Goal: Transaction & Acquisition: Purchase product/service

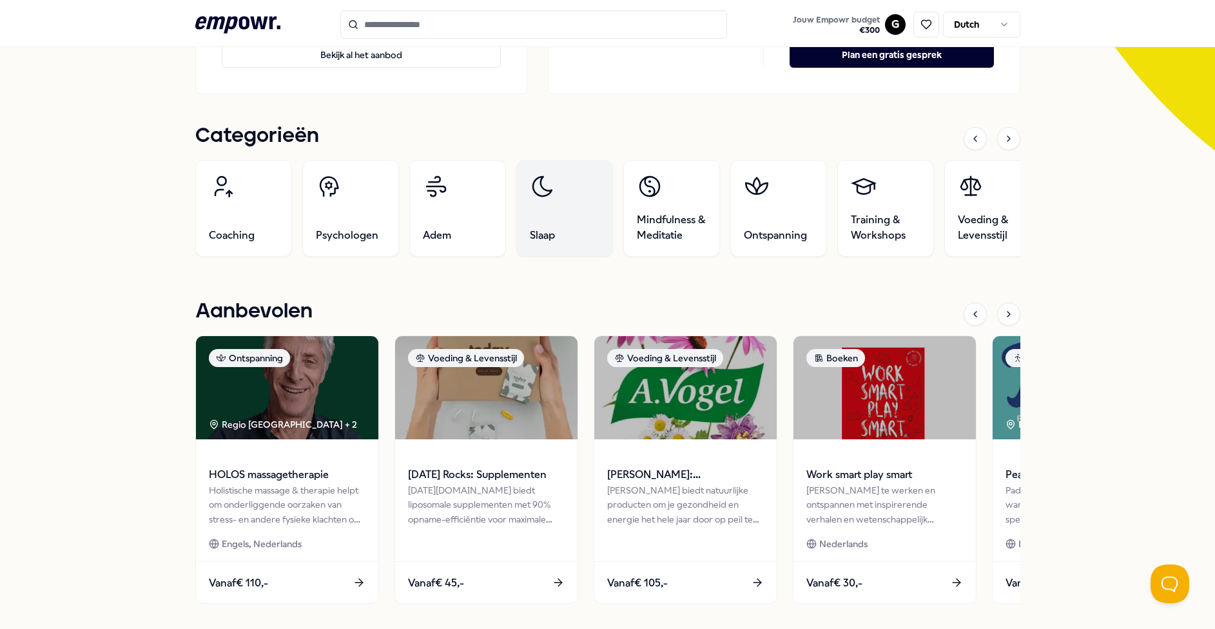
scroll to position [363, 0]
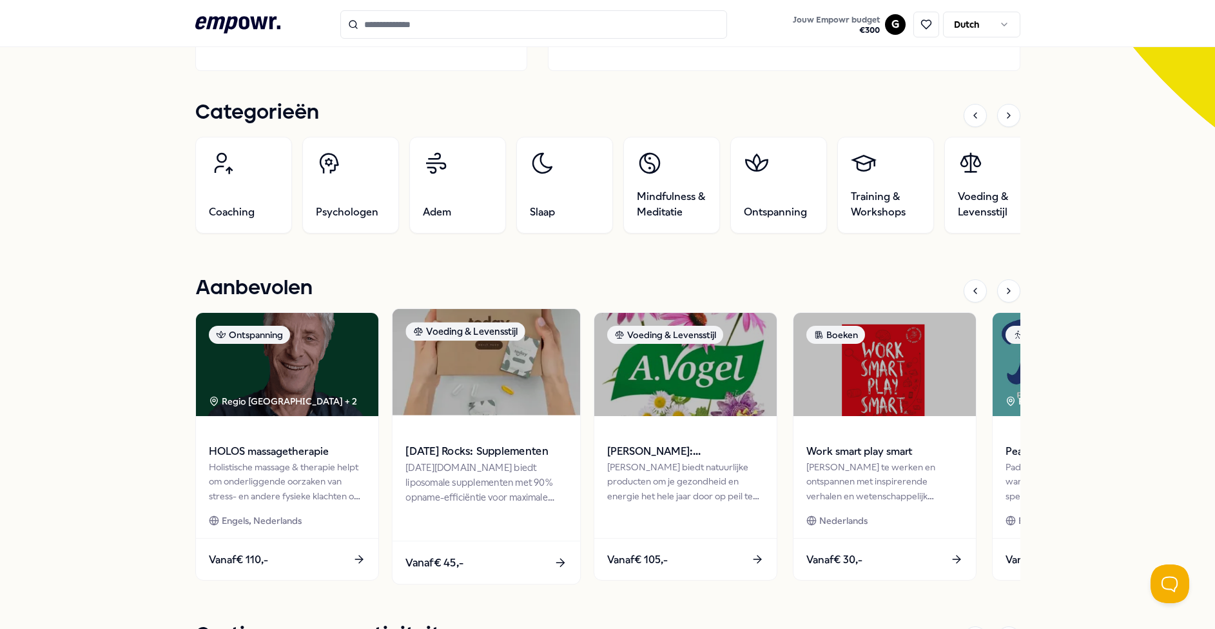
click at [468, 454] on span "[DATE] Rocks: Supplementen" at bounding box center [485, 451] width 161 height 17
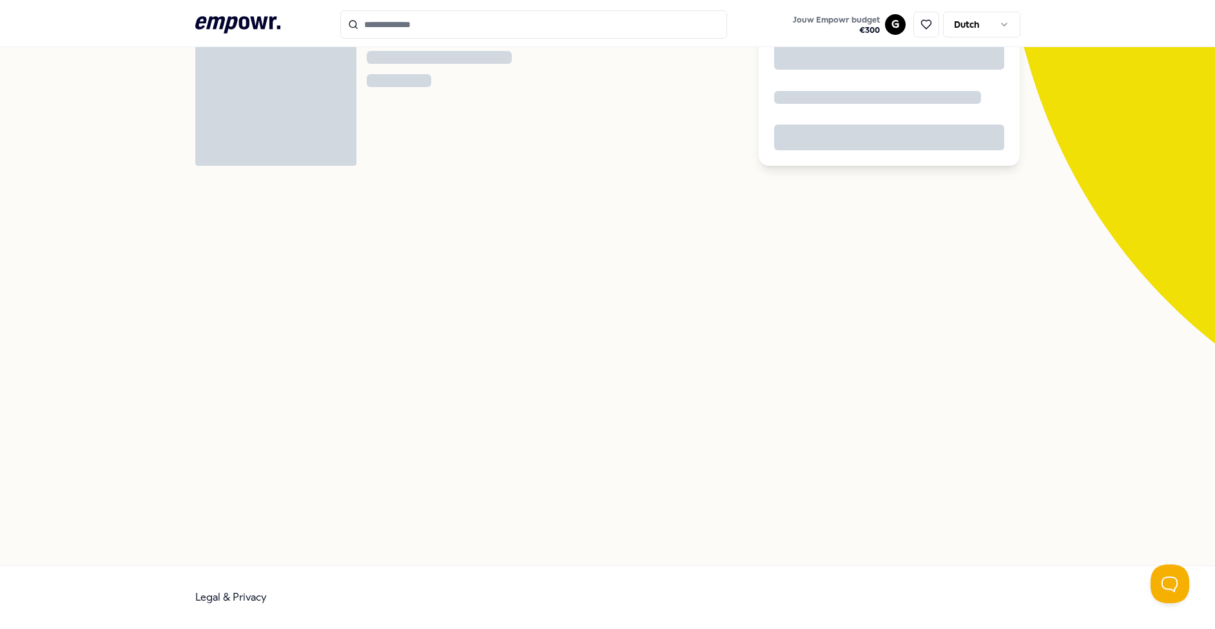
scroll to position [83, 0]
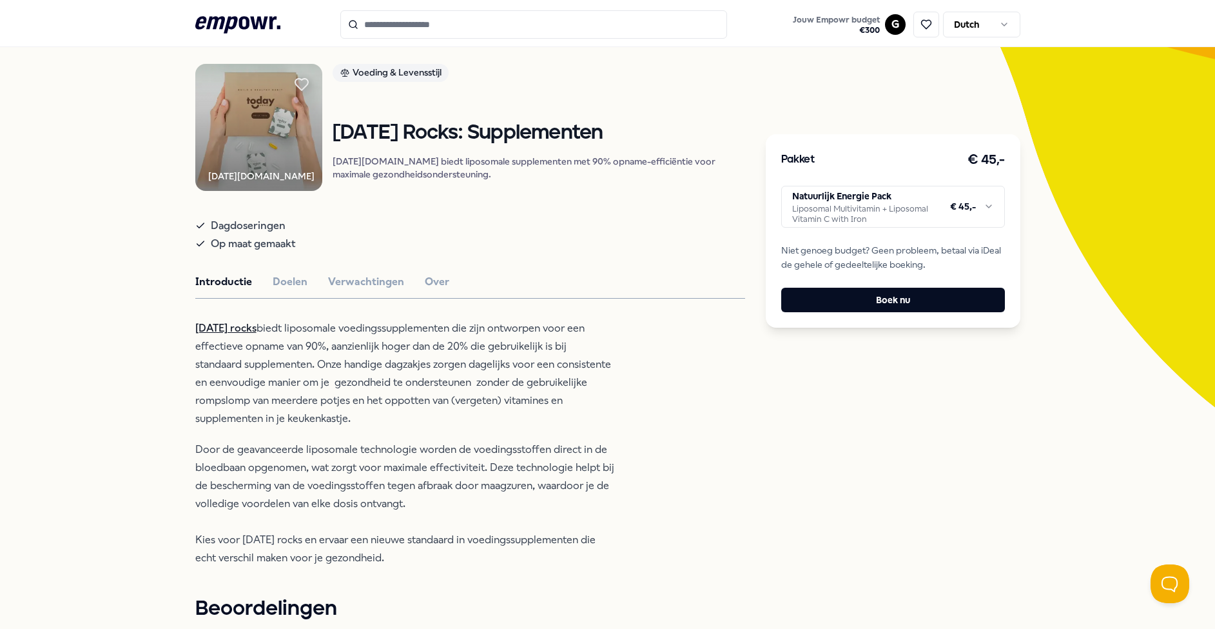
click at [861, 202] on html ".empowr-logo_svg__cls-1{fill:#03032f} Jouw Empowr budget € 300 G Dutch Alle cat…" at bounding box center [607, 314] width 1215 height 629
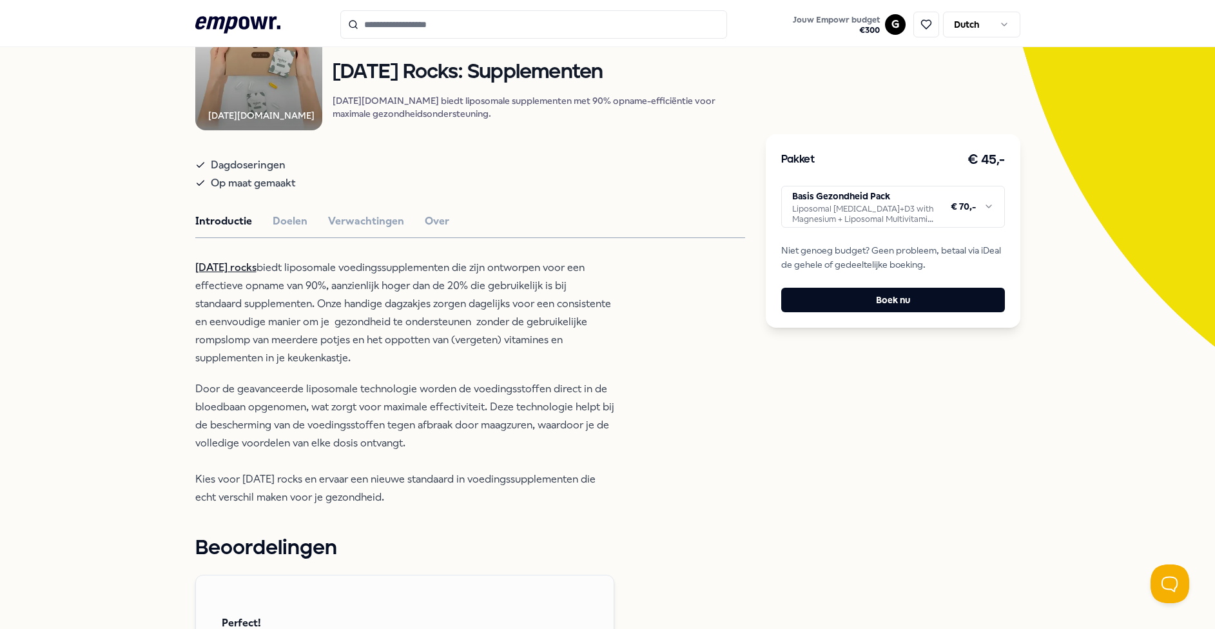
scroll to position [125, 0]
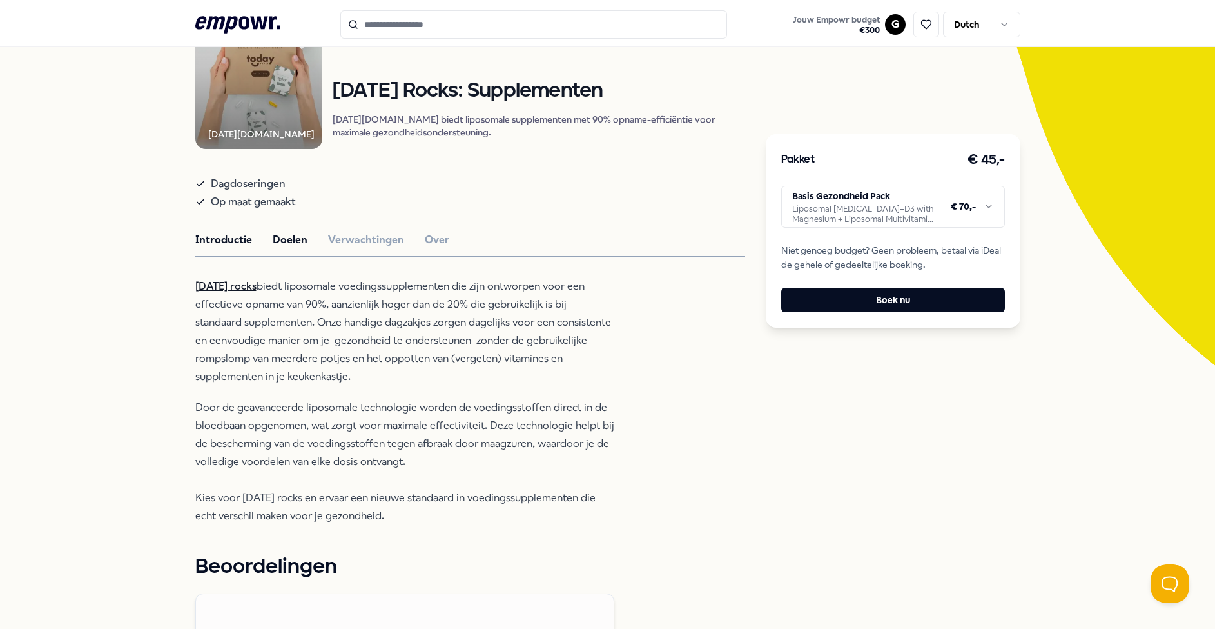
click at [291, 248] on button "Doelen" at bounding box center [290, 239] width 35 height 17
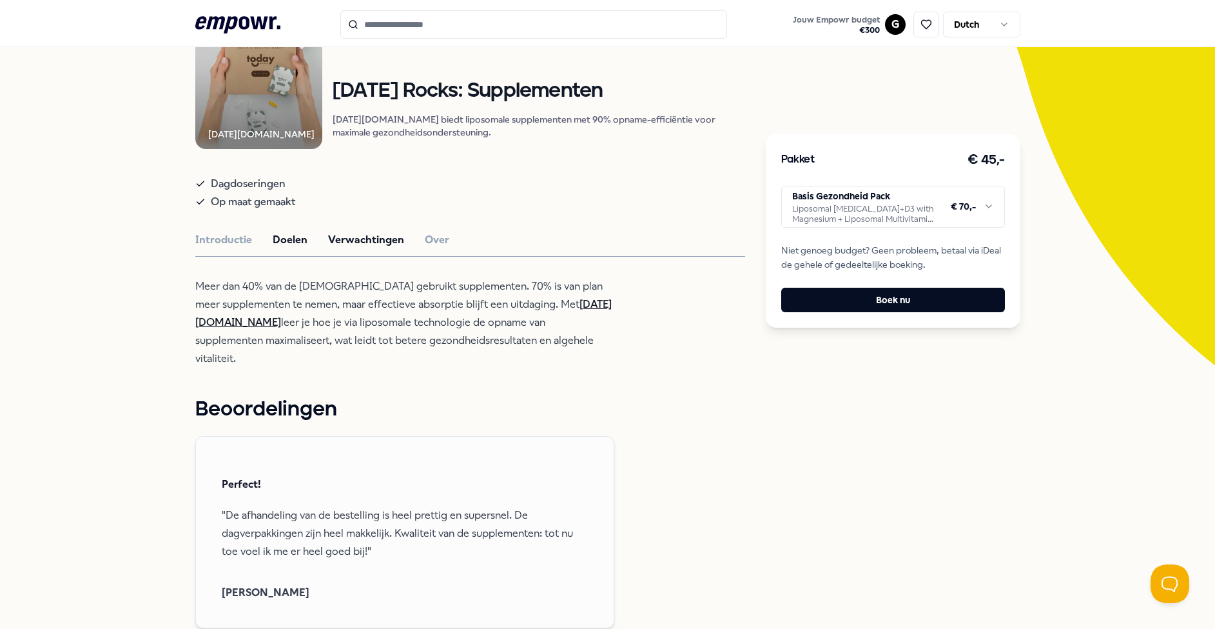
click at [387, 248] on button "Verwachtingen" at bounding box center [366, 239] width 76 height 17
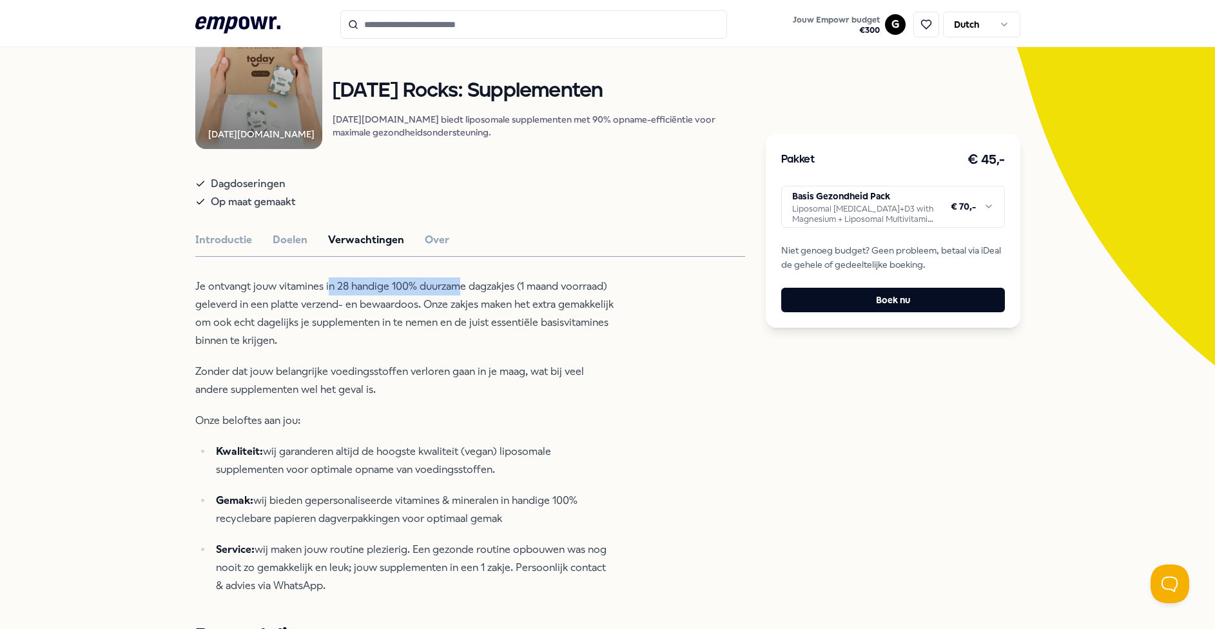
drag, startPoint x: 332, startPoint y: 310, endPoint x: 464, endPoint y: 313, distance: 132.2
click at [463, 313] on p "Je ontvangt jouw vitamines in 28 handige 100% duurzame dagzakjes (1 maand voorr…" at bounding box center [404, 313] width 419 height 72
click at [508, 314] on p "Je ontvangt jouw vitamines in 28 handige 100% duurzame dagzakjes (1 maand voorr…" at bounding box center [404, 313] width 419 height 72
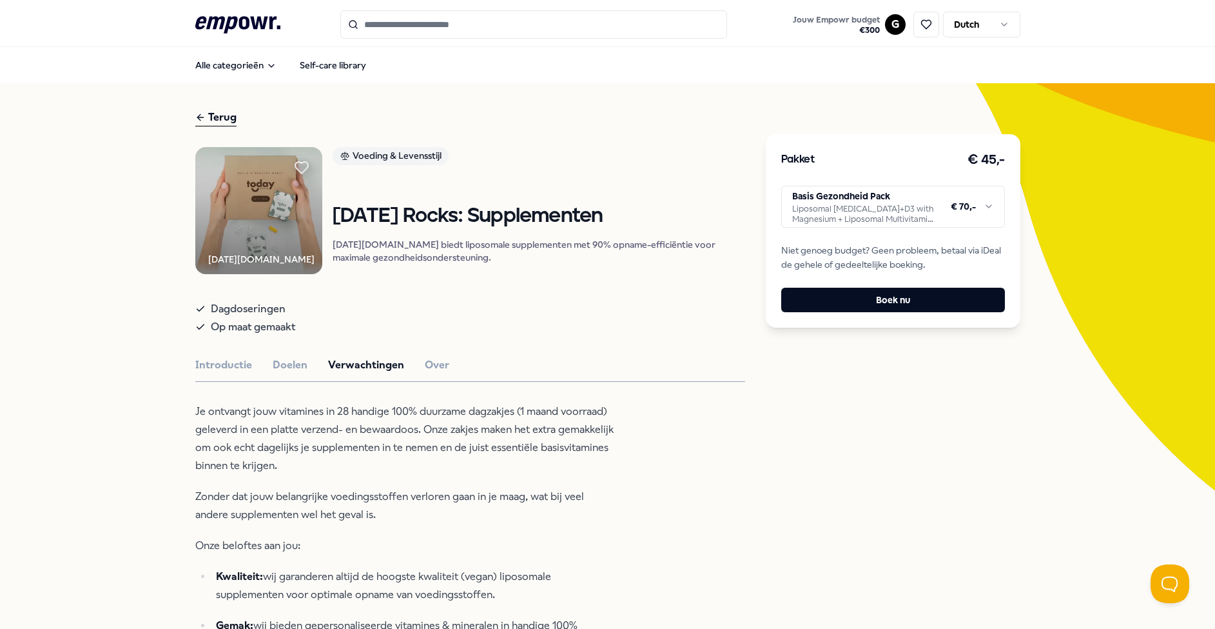
scroll to position [0, 0]
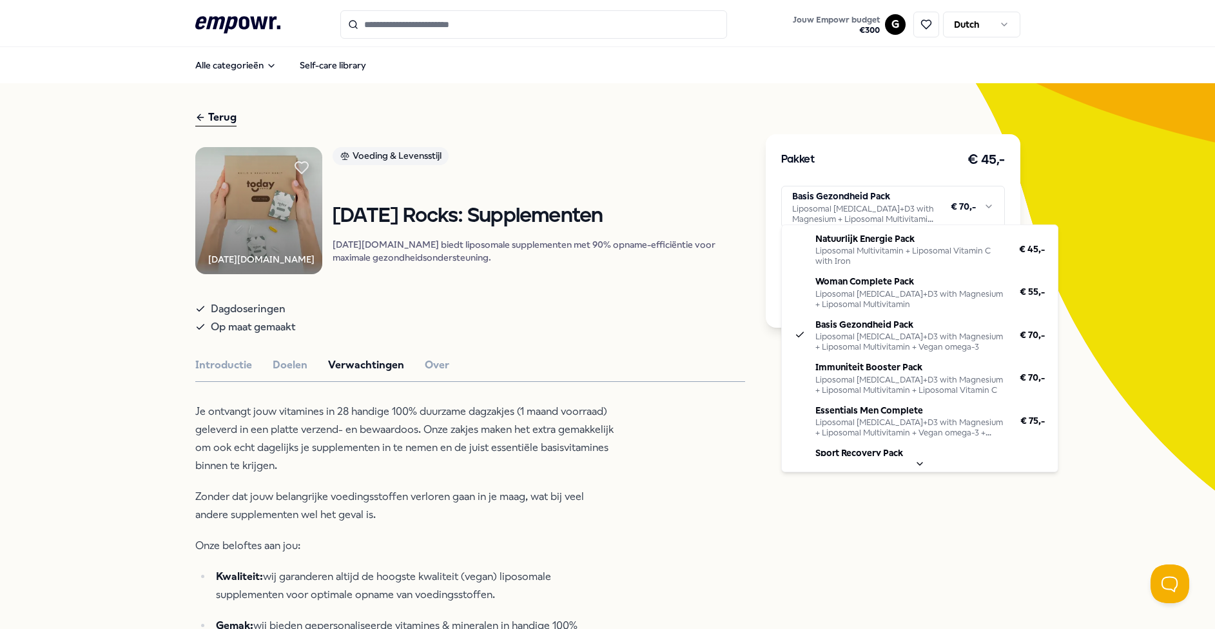
click at [821, 211] on html ".empowr-logo_svg__cls-1{fill:#03032f} Jouw Empowr budget € 300 G Dutch Alle cat…" at bounding box center [607, 314] width 1215 height 629
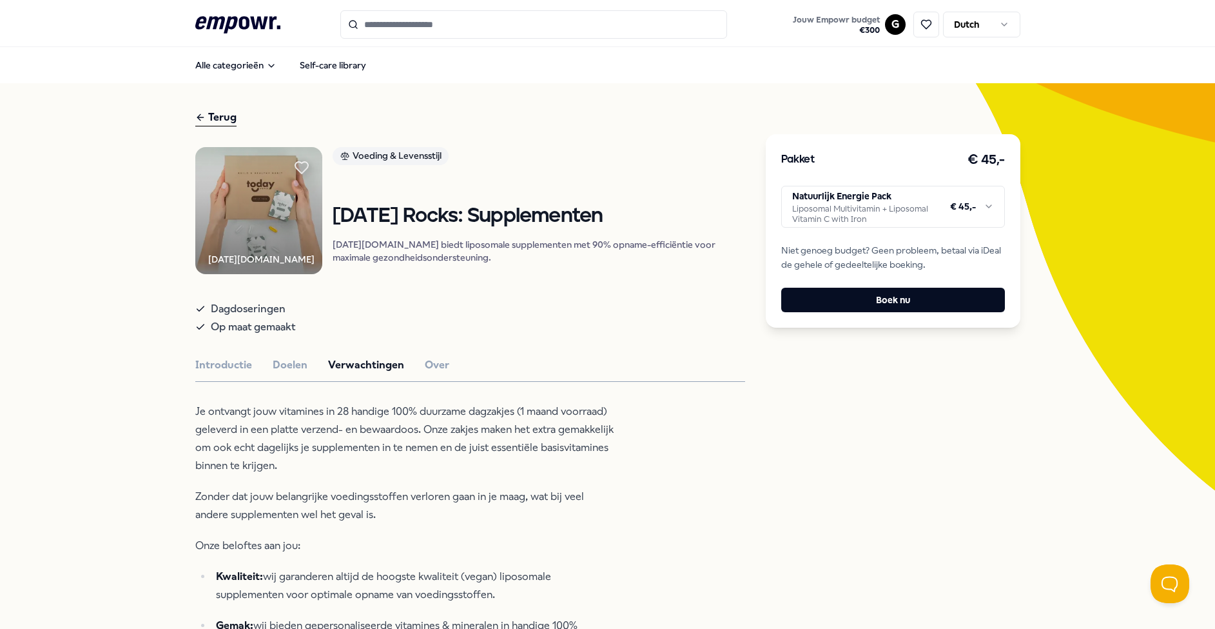
click at [848, 207] on html ".empowr-logo_svg__cls-1{fill:#03032f} Jouw Empowr budget € 300 G Dutch Alle cat…" at bounding box center [607, 314] width 1215 height 629
click at [220, 373] on button "Introductie" at bounding box center [223, 364] width 57 height 17
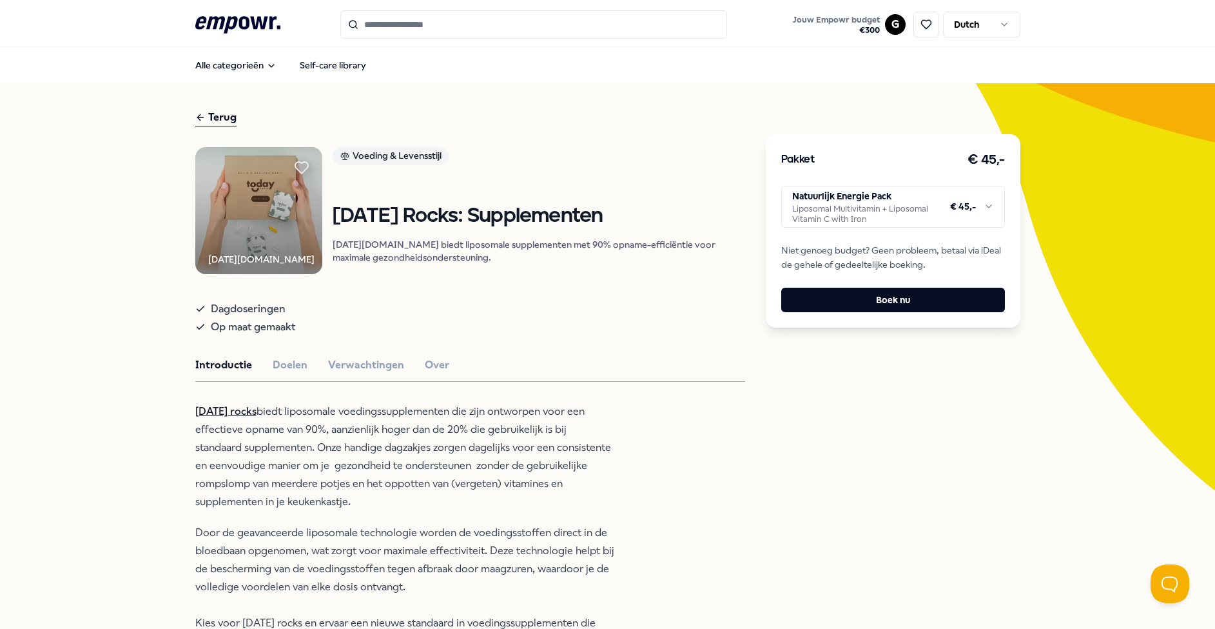
click at [224, 417] on link "[DATE] rocks" at bounding box center [225, 411] width 61 height 12
click at [891, 204] on html ".empowr-logo_svg__cls-1{fill:#03032f} Jouw Empowr budget € 300 G Dutch Alle cat…" at bounding box center [607, 314] width 1215 height 629
click at [890, 293] on button "Boek nu" at bounding box center [893, 300] width 224 height 24
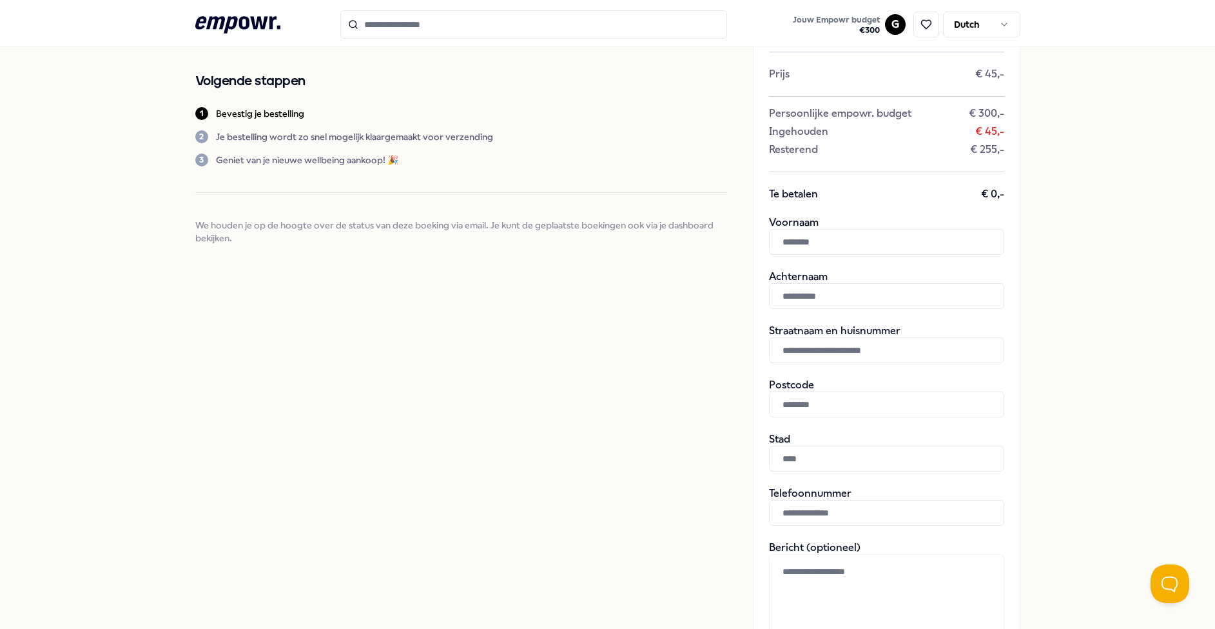
scroll to position [5, 0]
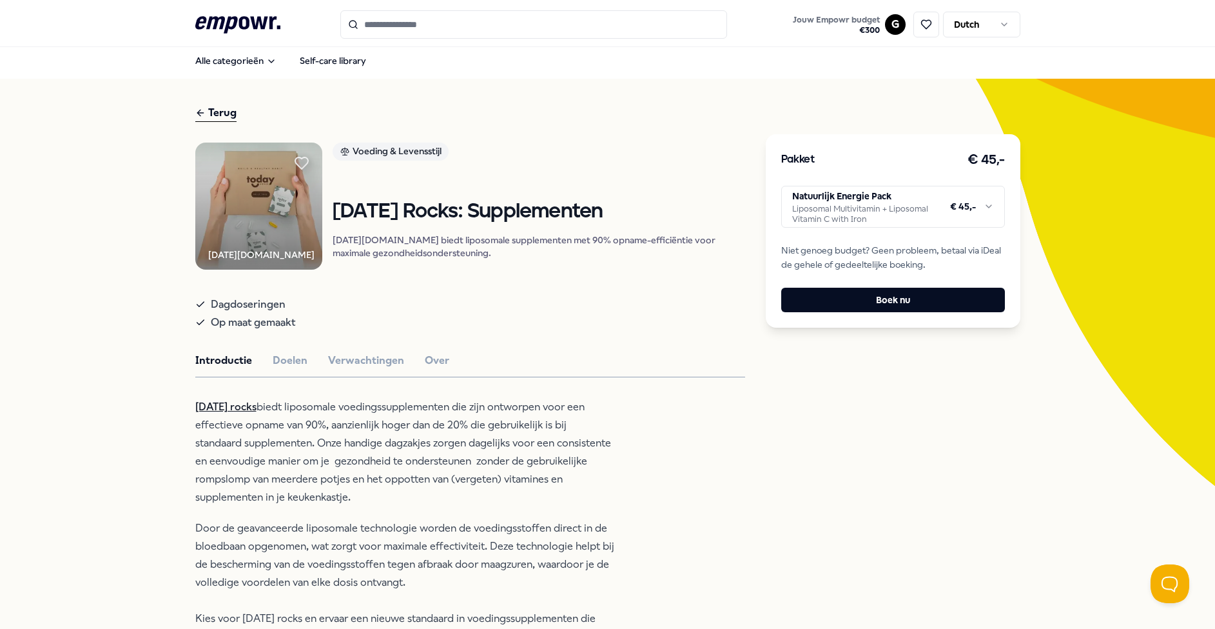
click at [863, 202] on html ".empowr-logo_svg__cls-1{fill:#03032f} Jouw Empowr budget € 300 G Dutch Alle cat…" at bounding box center [607, 314] width 1215 height 629
click at [893, 293] on button "Boek nu" at bounding box center [893, 300] width 224 height 24
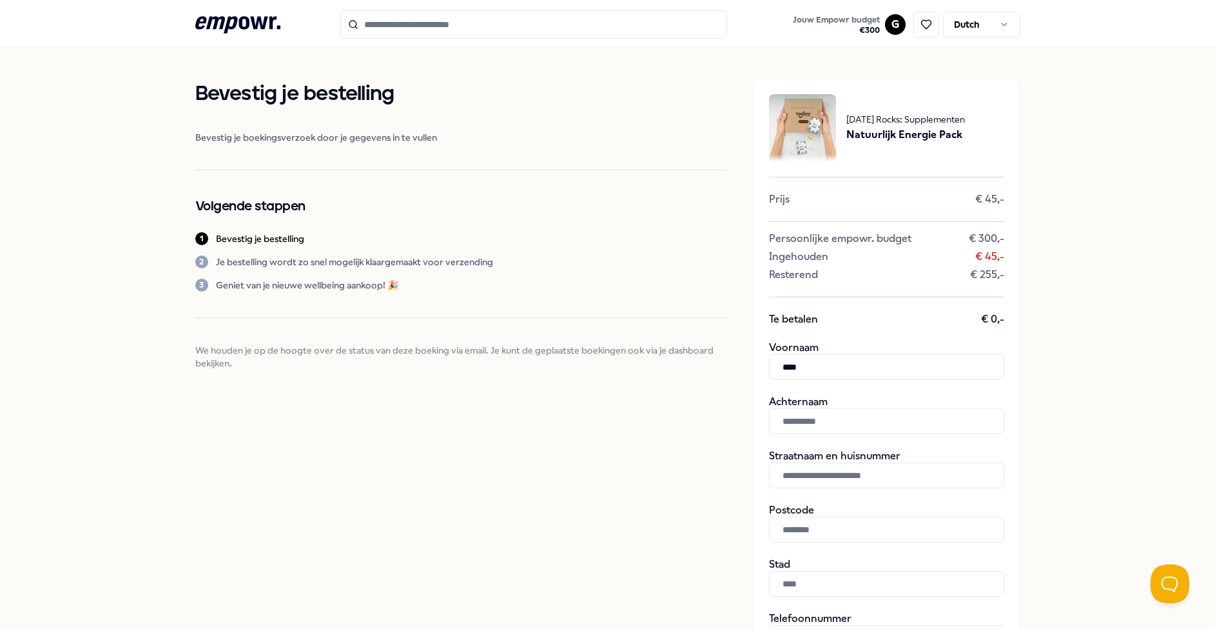
type input "****"
type input "********"
type input "**********"
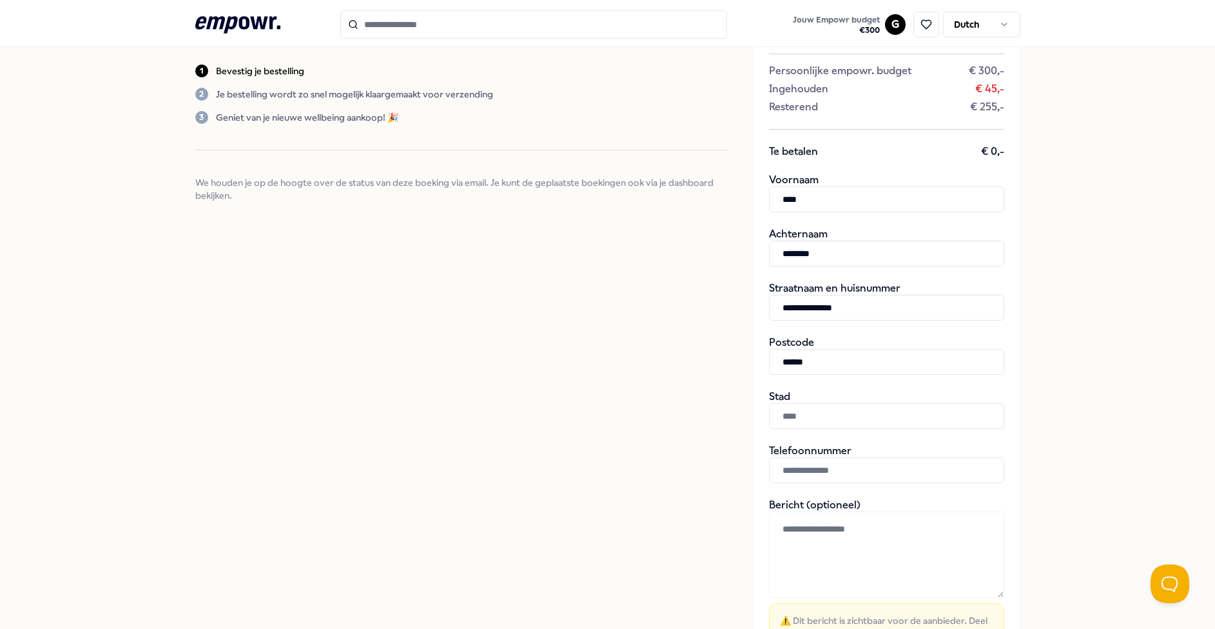
scroll to position [182, 0]
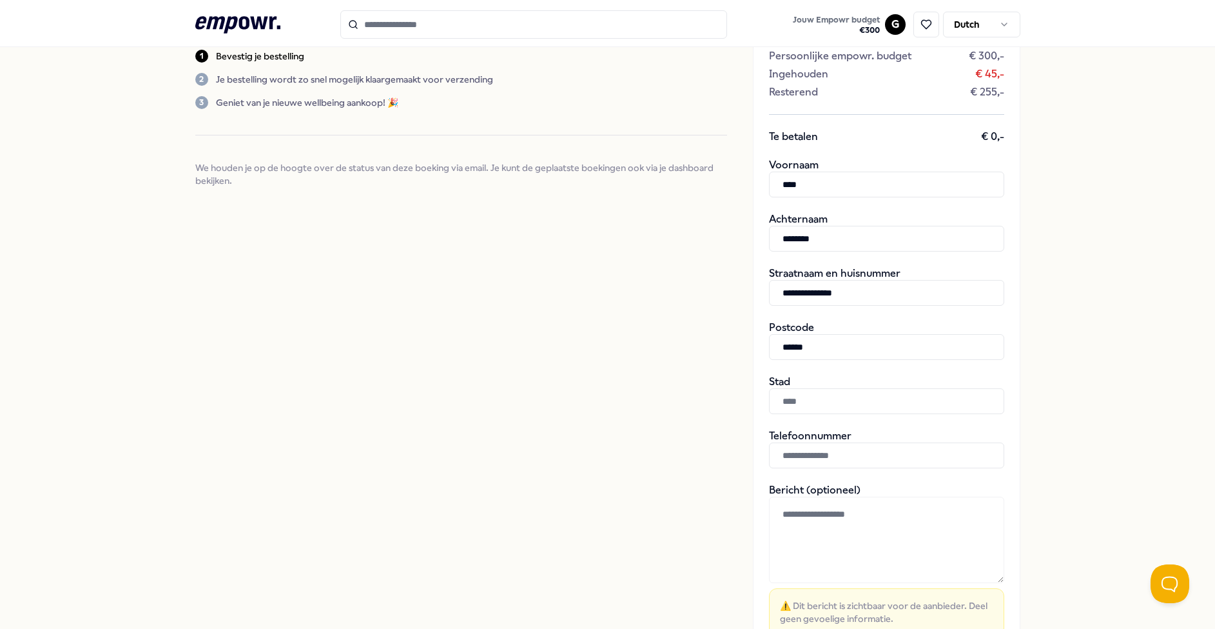
type input "******"
type input "**********"
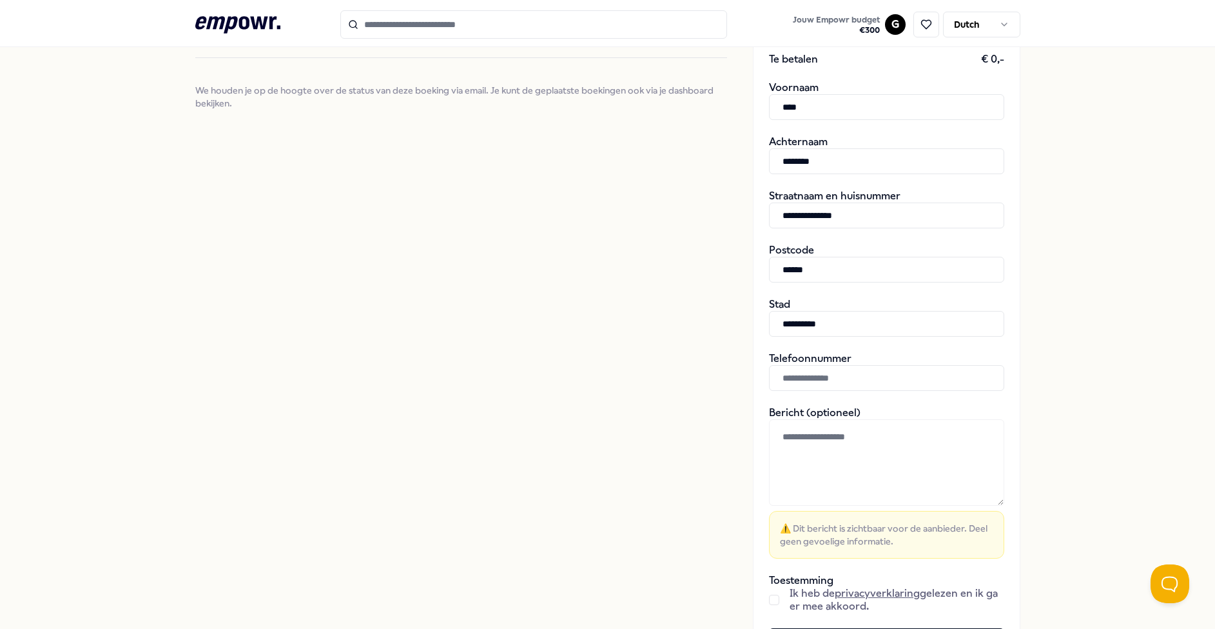
scroll to position [277, 0]
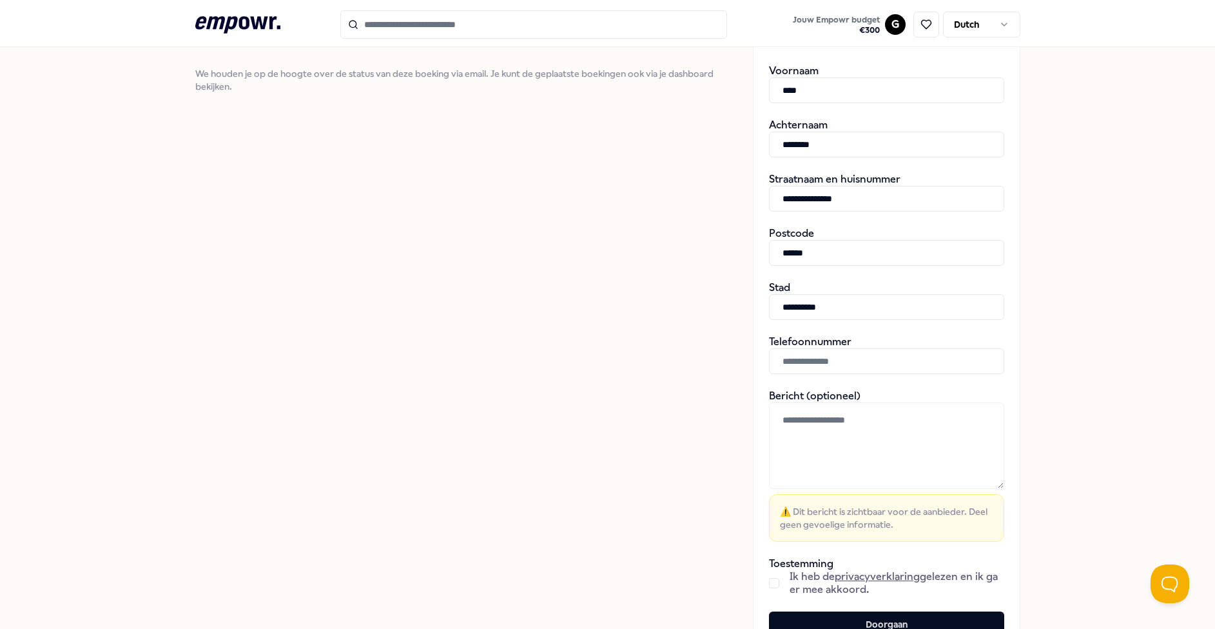
click at [732, 387] on div "**********" at bounding box center [607, 227] width 825 height 913
click at [803, 353] on input "text" at bounding box center [886, 361] width 235 height 26
type input "**********"
click at [707, 391] on div "Bevestig je bestelling Bevestig je boekingsverzoek door je gegevens in te vulle…" at bounding box center [461, 227] width 532 height 852
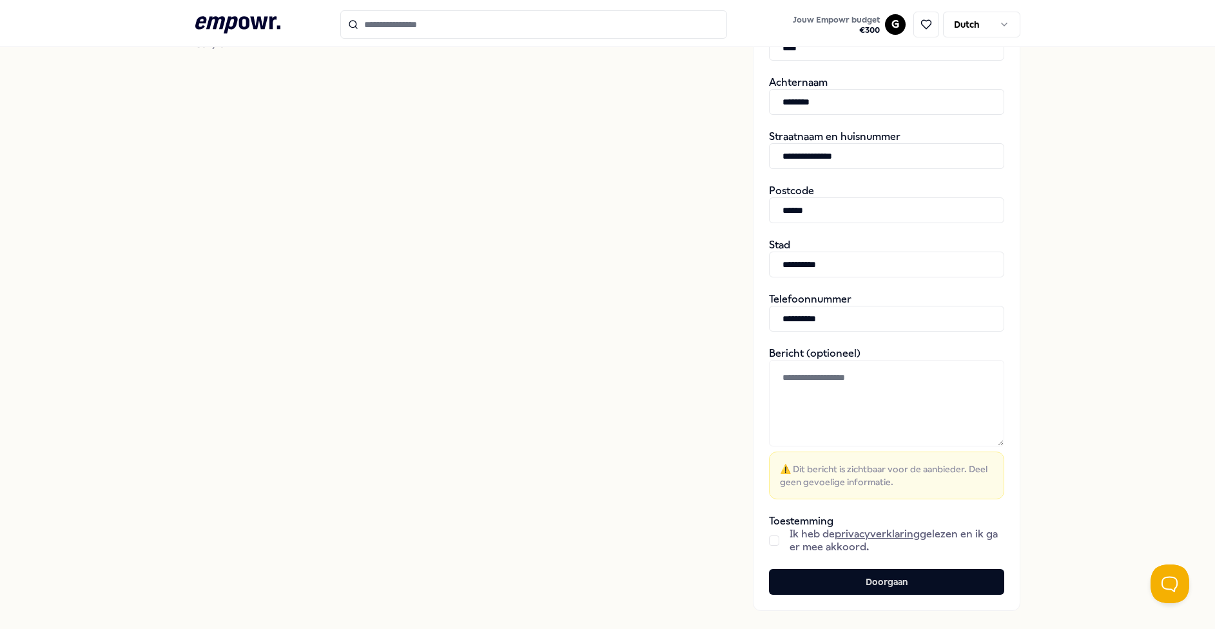
scroll to position [351, 0]
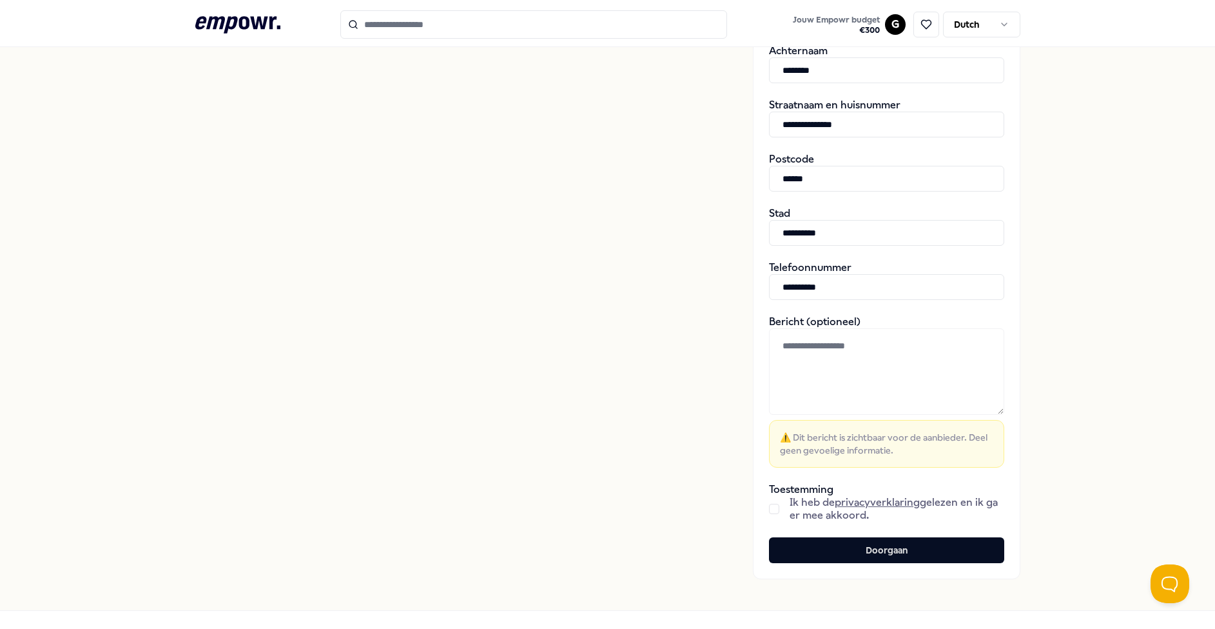
click at [772, 508] on button "button" at bounding box center [774, 508] width 10 height 10
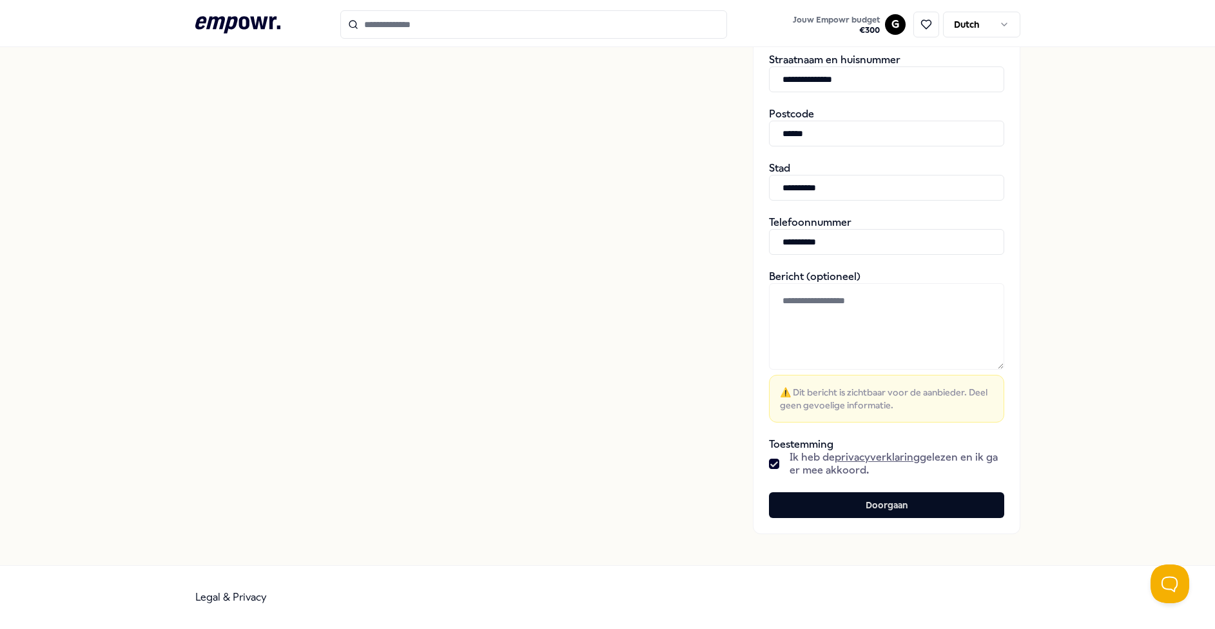
scroll to position [395, 0]
click at [880, 506] on button "Doorgaan" at bounding box center [886, 505] width 235 height 26
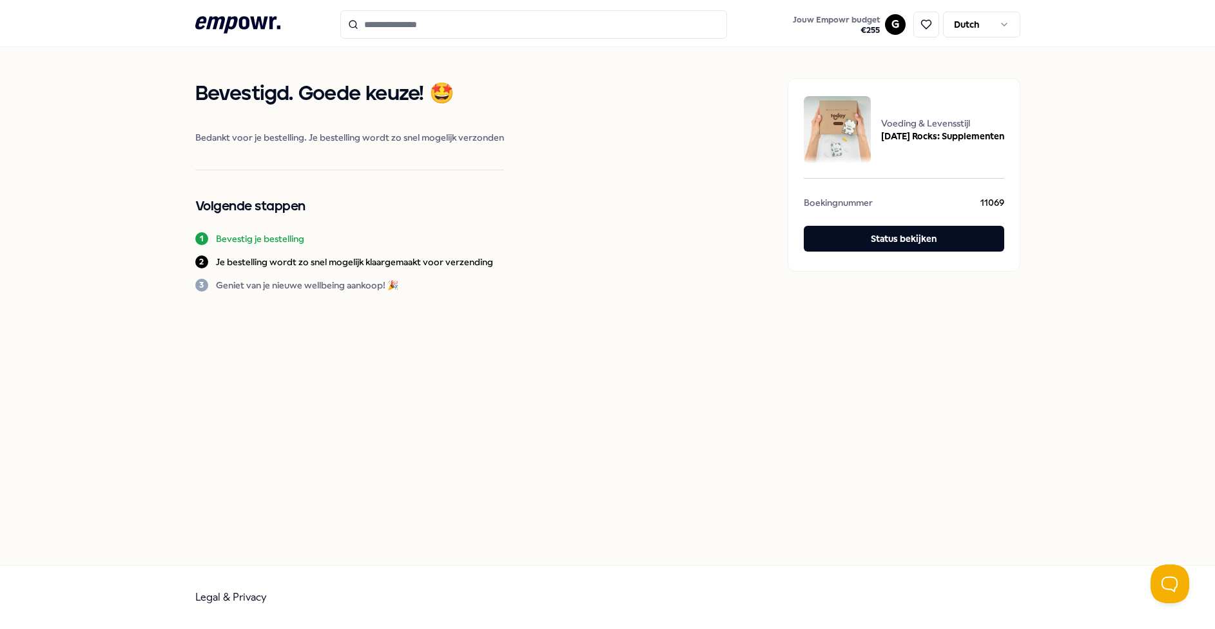
click at [228, 23] on icon at bounding box center [237, 24] width 85 height 17
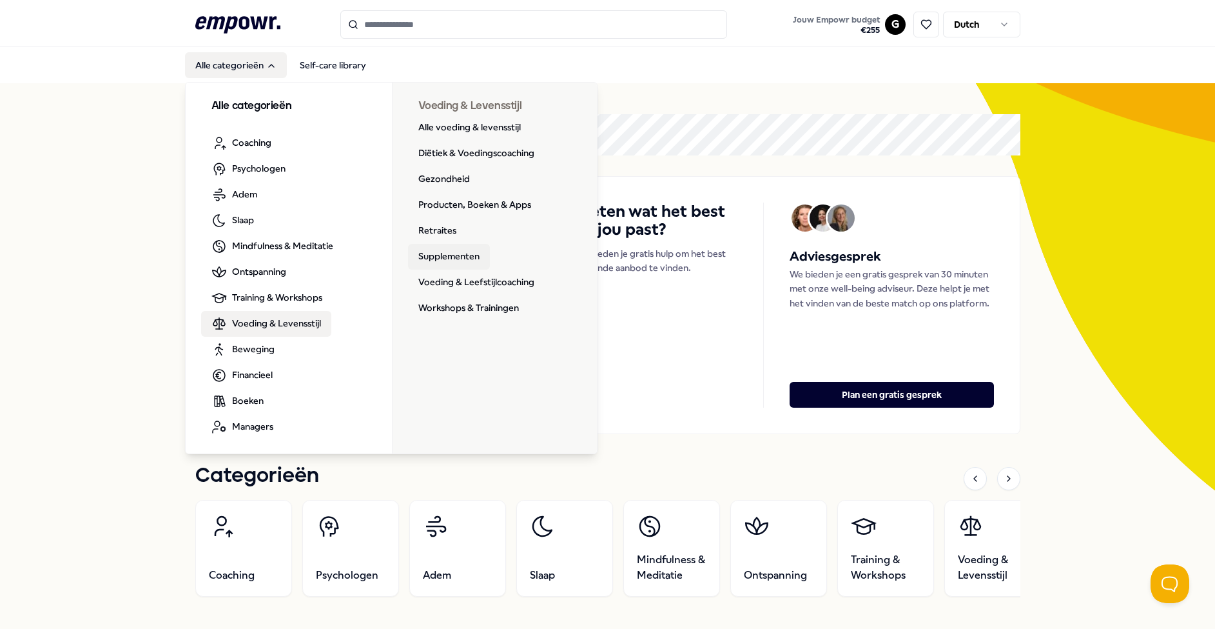
click at [444, 255] on link "Supplementen" at bounding box center [449, 257] width 82 height 26
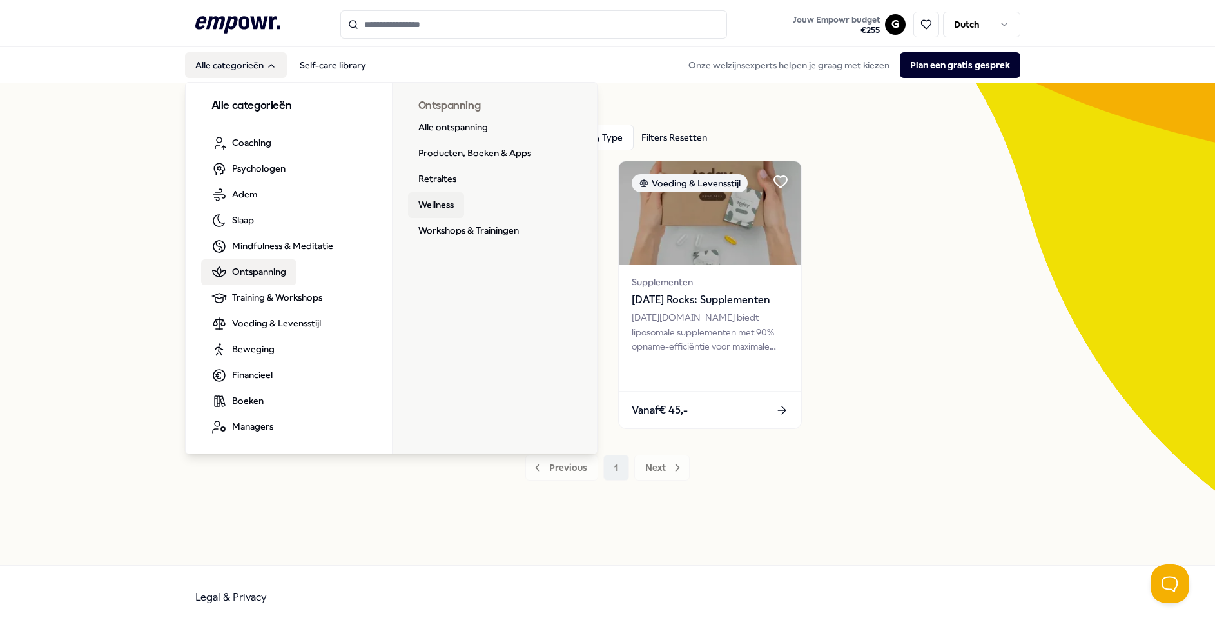
click at [442, 204] on link "Wellness" at bounding box center [436, 205] width 56 height 26
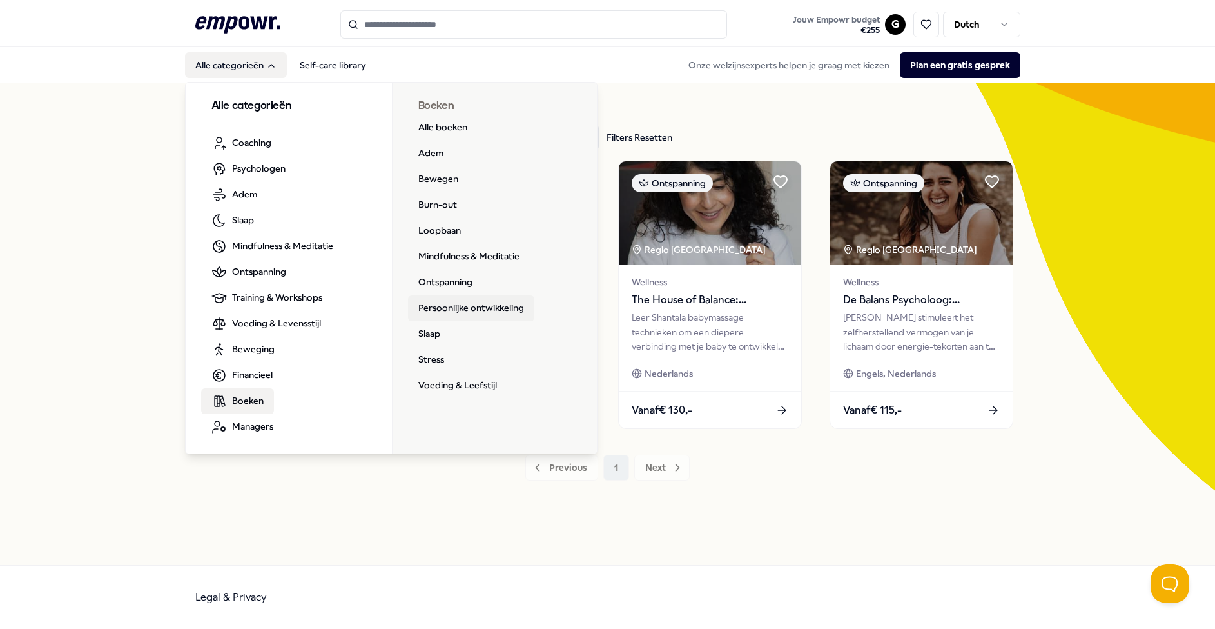
click at [435, 306] on link "Persoonlijke ontwikkeling" at bounding box center [471, 308] width 126 height 26
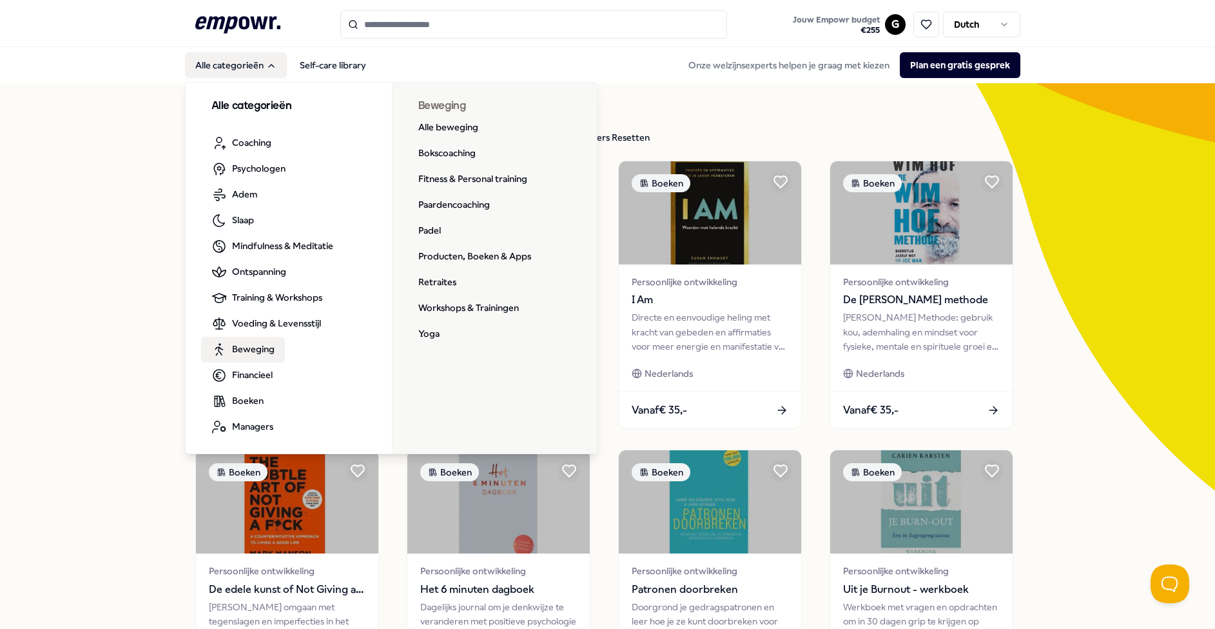
click at [253, 346] on span "Beweging" at bounding box center [253, 349] width 43 height 14
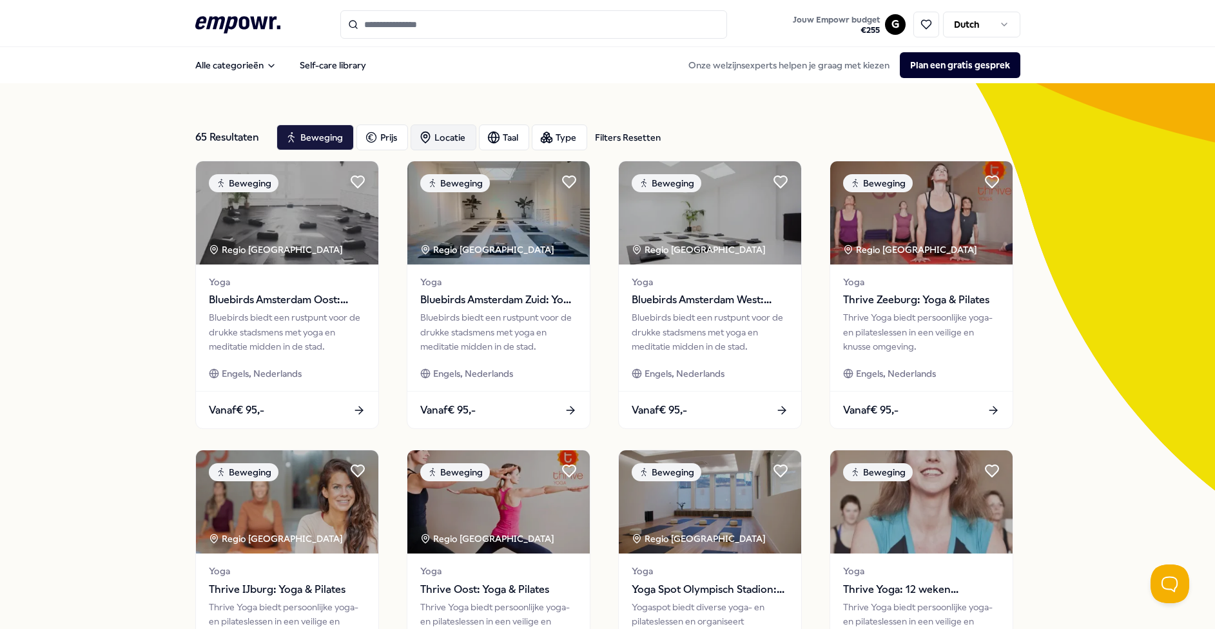
click at [447, 141] on div "Locatie" at bounding box center [444, 137] width 66 height 26
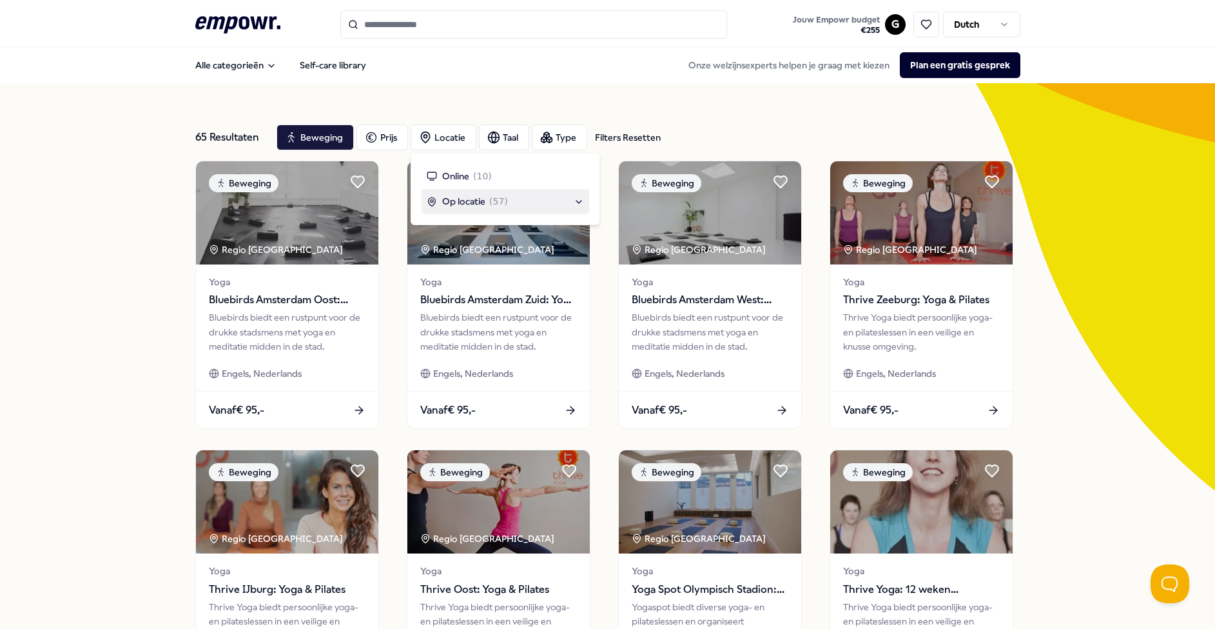
click at [458, 203] on span "Op locatie" at bounding box center [463, 201] width 43 height 14
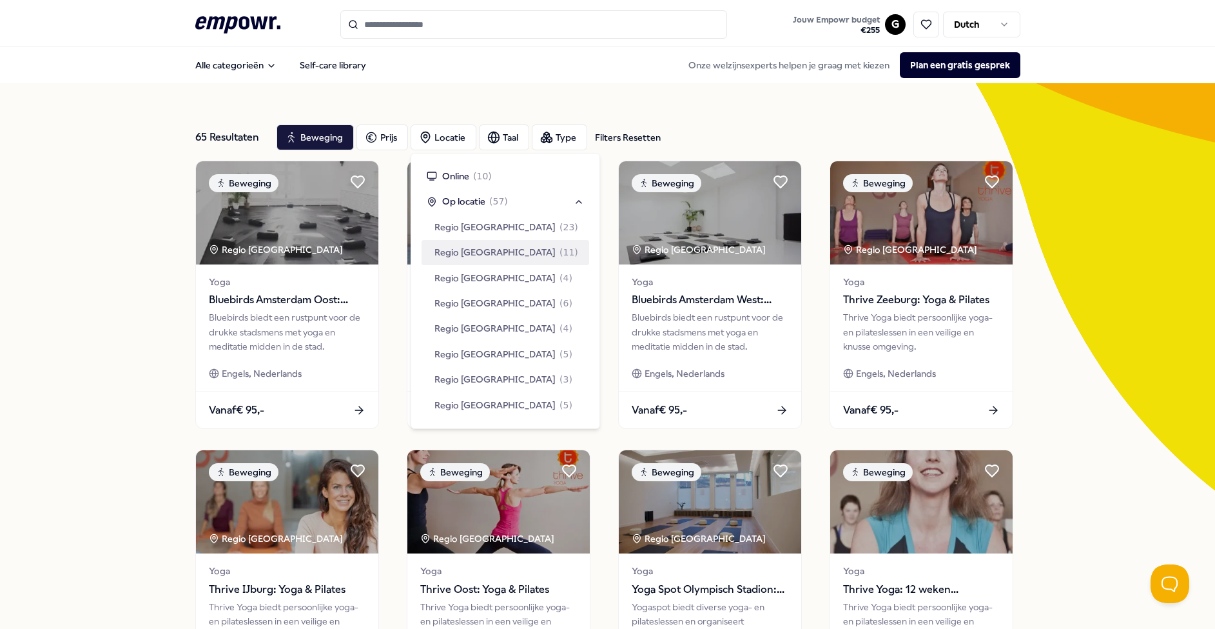
click at [457, 253] on span "Regio [GEOGRAPHIC_DATA]" at bounding box center [494, 252] width 121 height 14
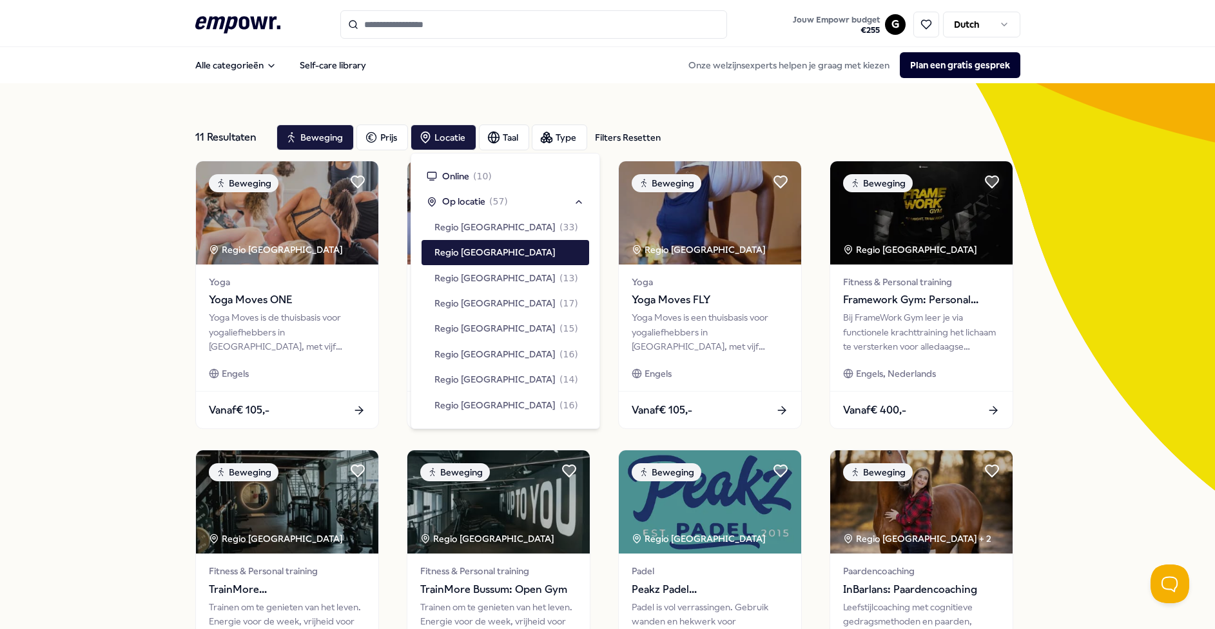
click at [140, 186] on div "11 Resultaten Filters Resetten Beweging Prijs Locatie Taal Type Filters Resette…" at bounding box center [607, 586] width 1215 height 1006
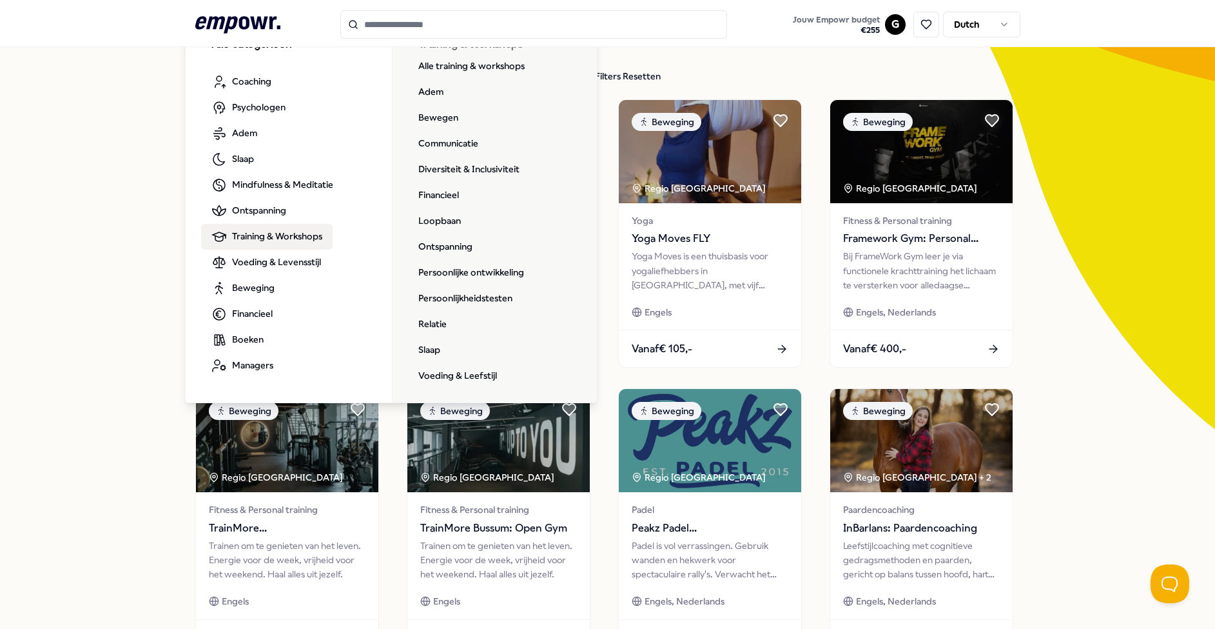
scroll to position [86, 0]
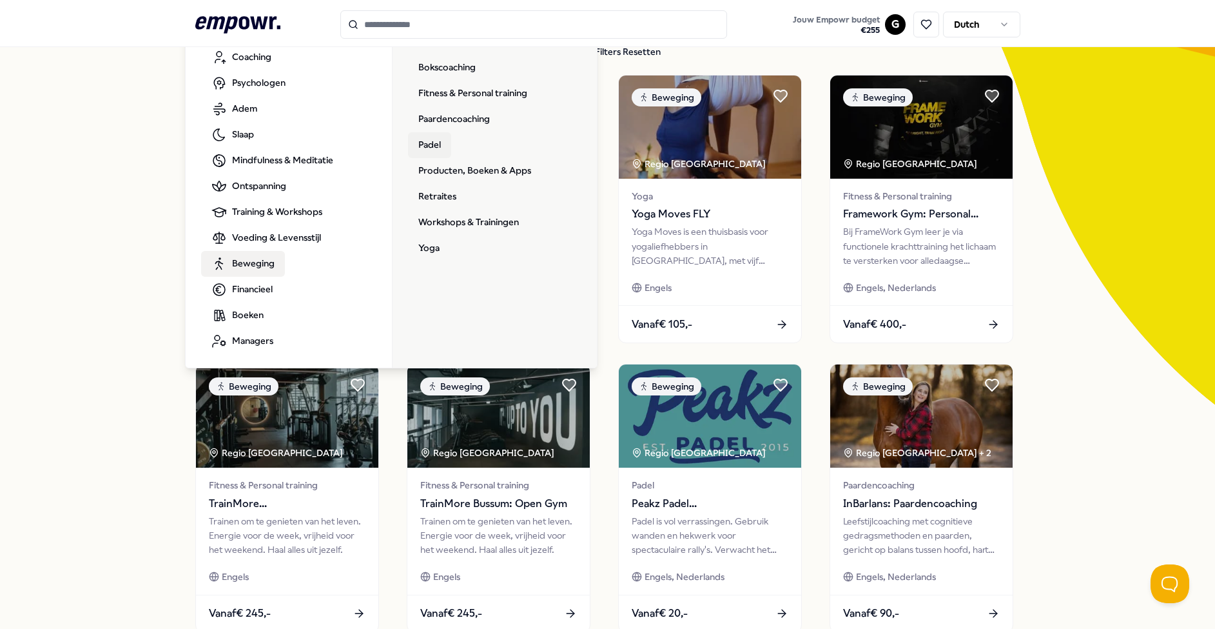
click at [431, 144] on link "Padel" at bounding box center [429, 145] width 43 height 26
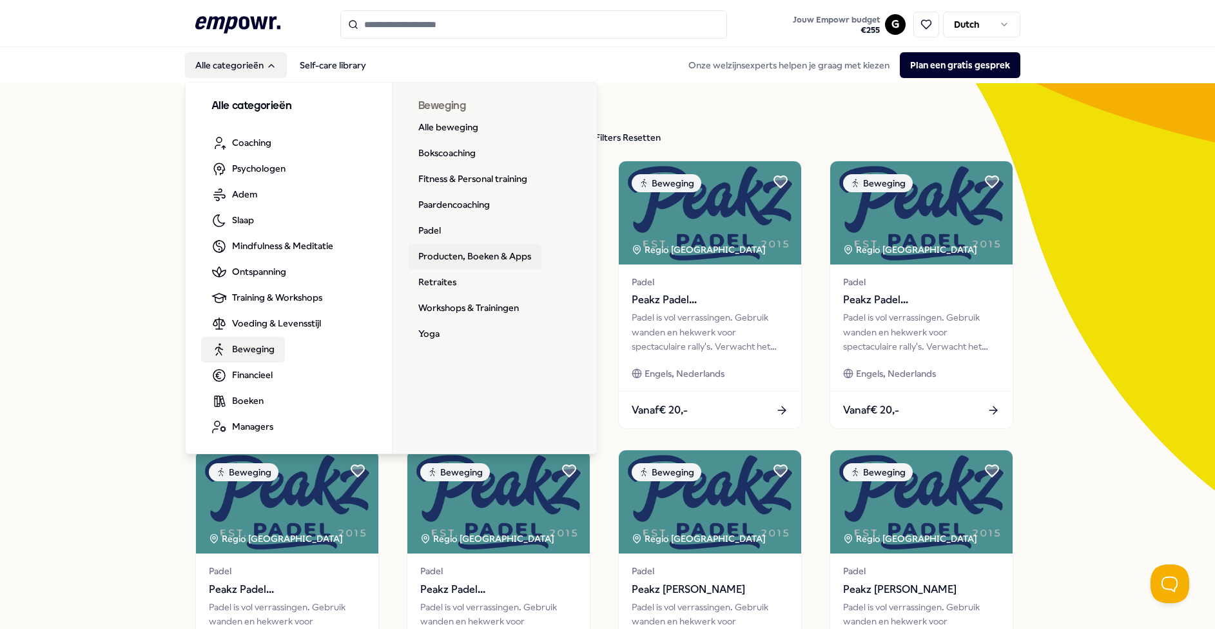
click at [456, 252] on link "Producten, Boeken & Apps" at bounding box center [474, 257] width 133 height 26
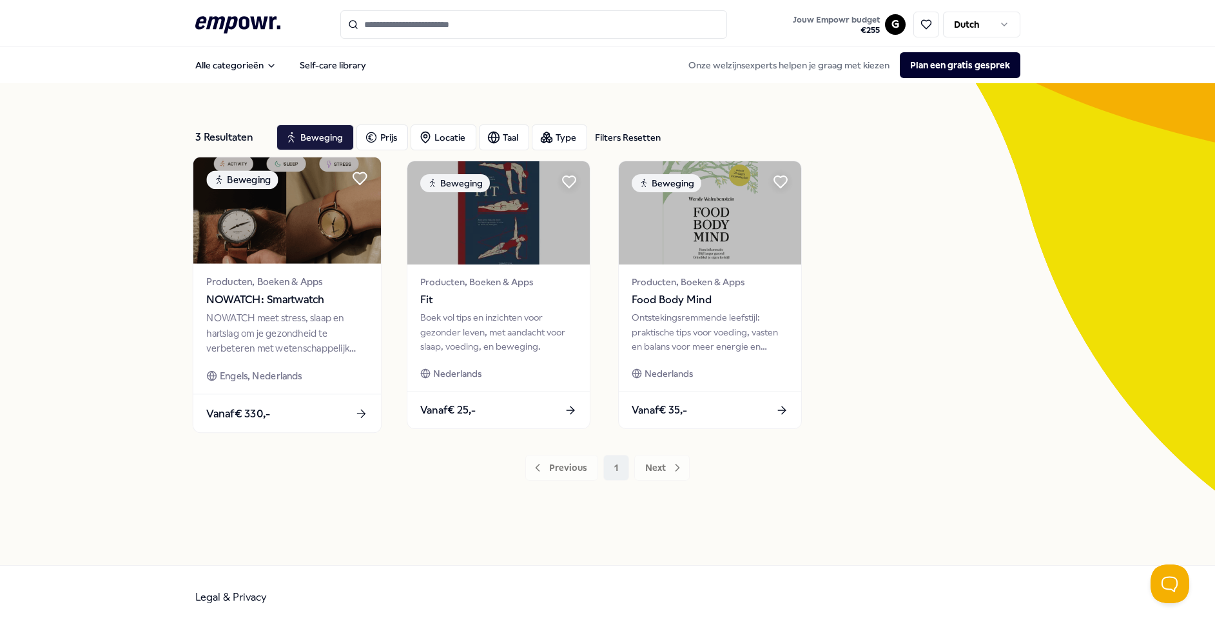
click at [258, 298] on span "NOWATCH: Smartwatch" at bounding box center [286, 299] width 161 height 17
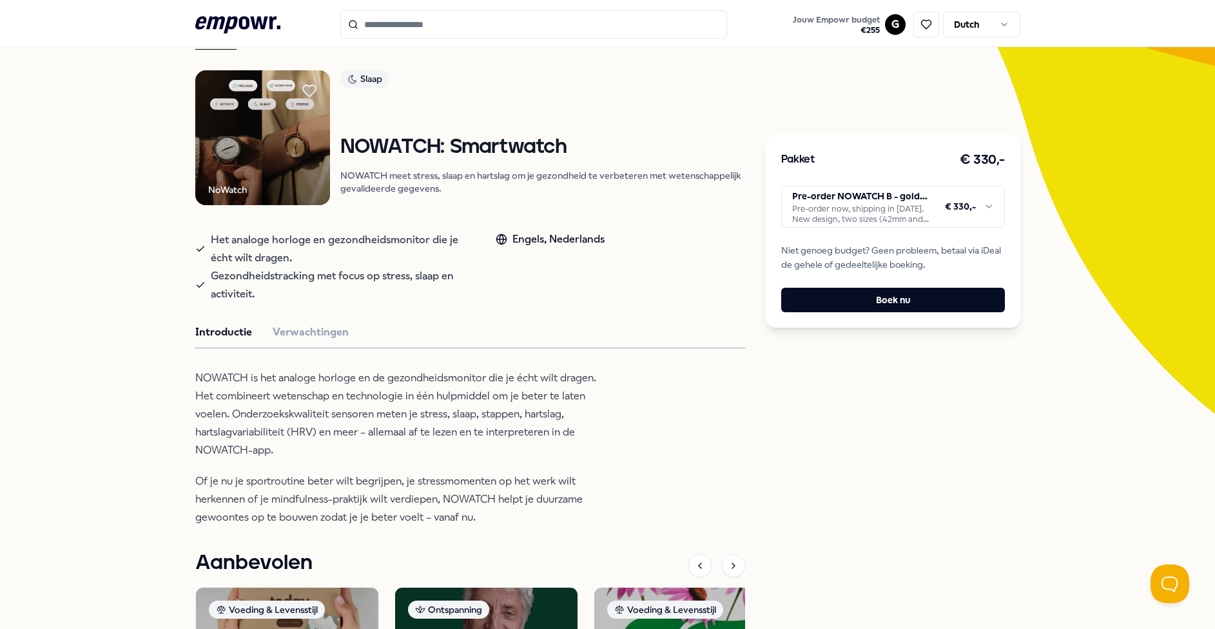
scroll to position [67, 0]
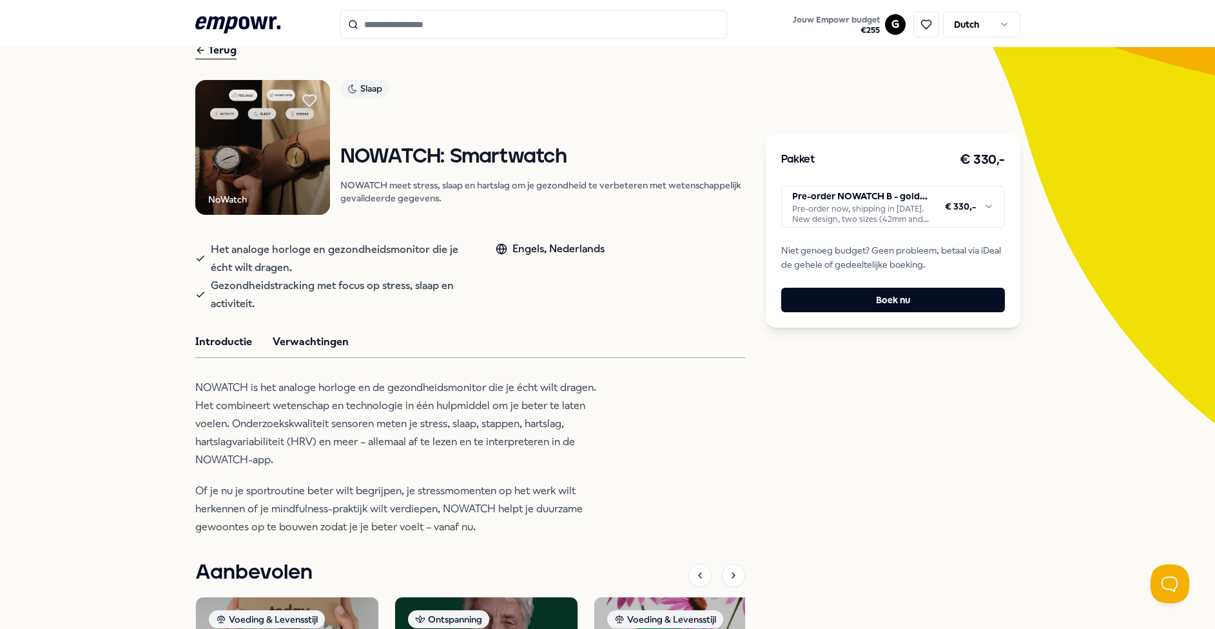
click at [295, 350] on button "Verwachtingen" at bounding box center [311, 341] width 76 height 17
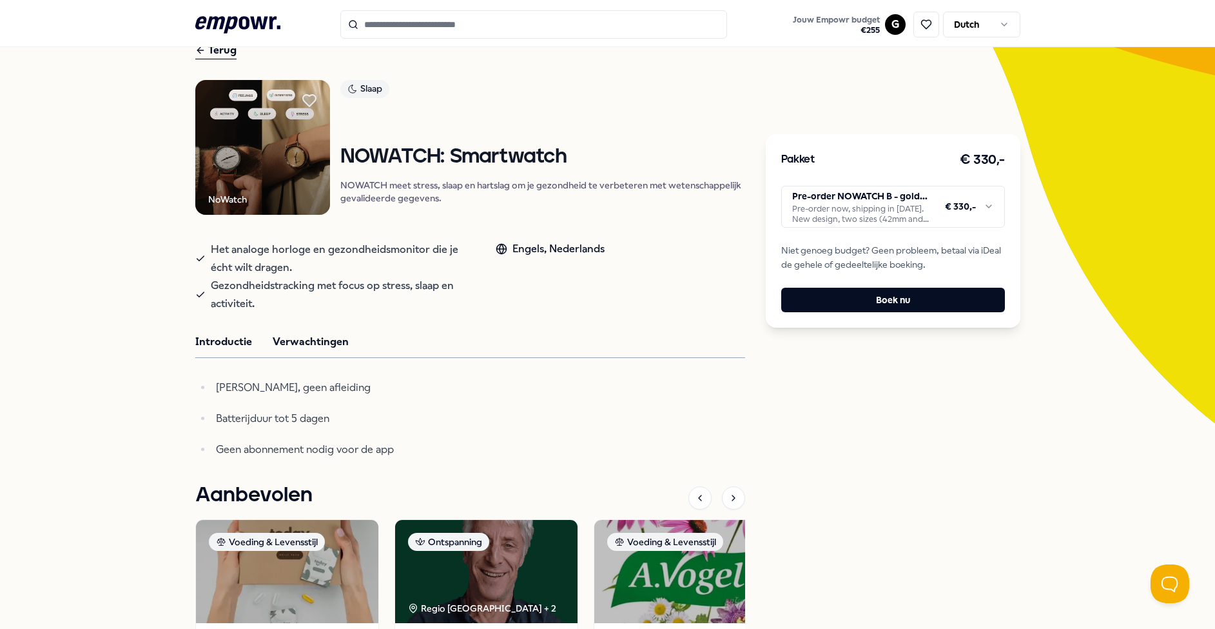
click at [226, 350] on button "Introductie" at bounding box center [223, 341] width 57 height 17
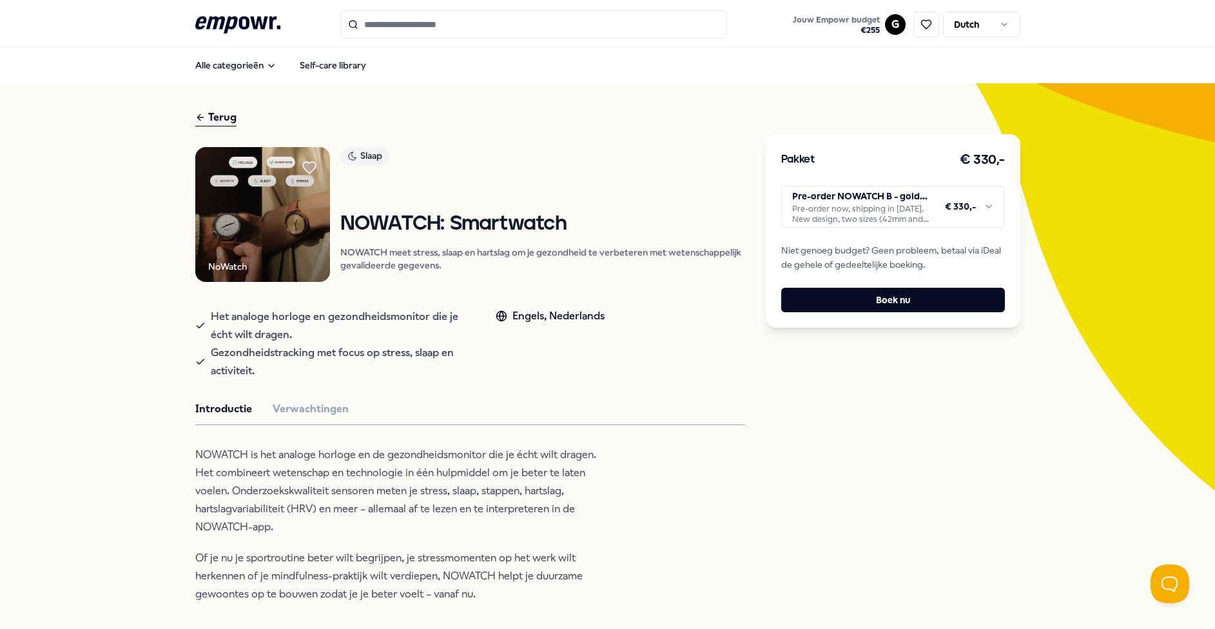
scroll to position [0, 0]
click at [266, 237] on img at bounding box center [262, 214] width 135 height 135
drag, startPoint x: 359, startPoint y: 246, endPoint x: 582, endPoint y: 246, distance: 223.0
click at [582, 235] on h1 "NOWATCH: Smartwatch" at bounding box center [542, 224] width 405 height 23
copy h1 "NOWATCH: Smartwatch"
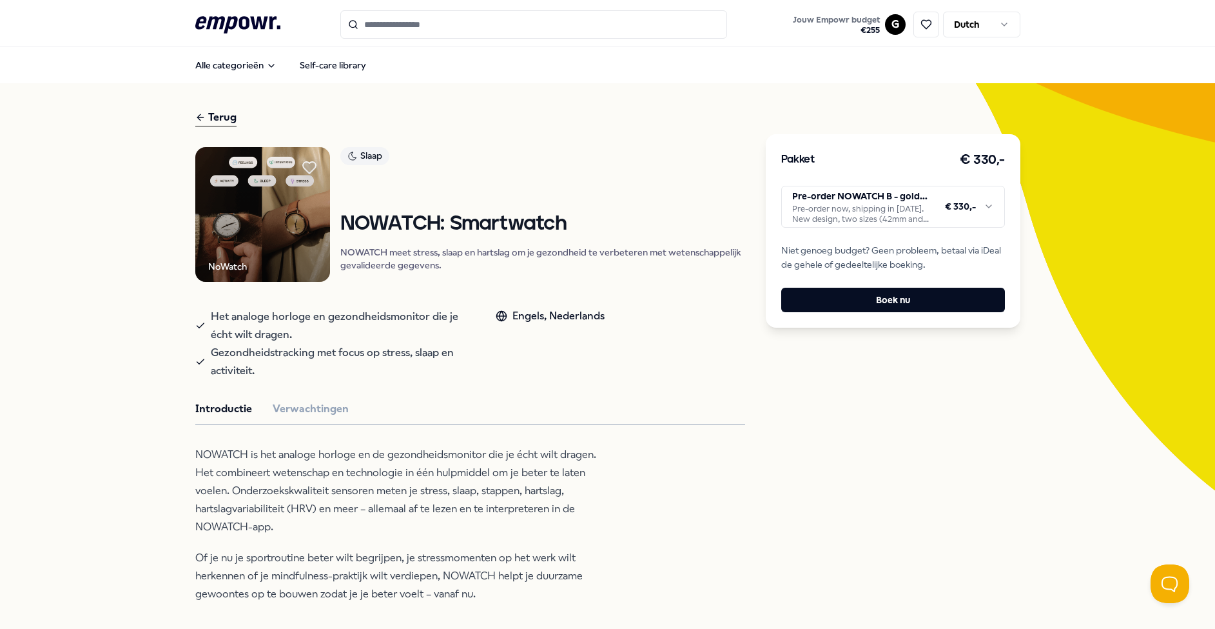
click at [474, 271] on p "NOWATCH meet stress, slaap en hartslag om je gezondheid te verbeteren met weten…" at bounding box center [542, 259] width 405 height 26
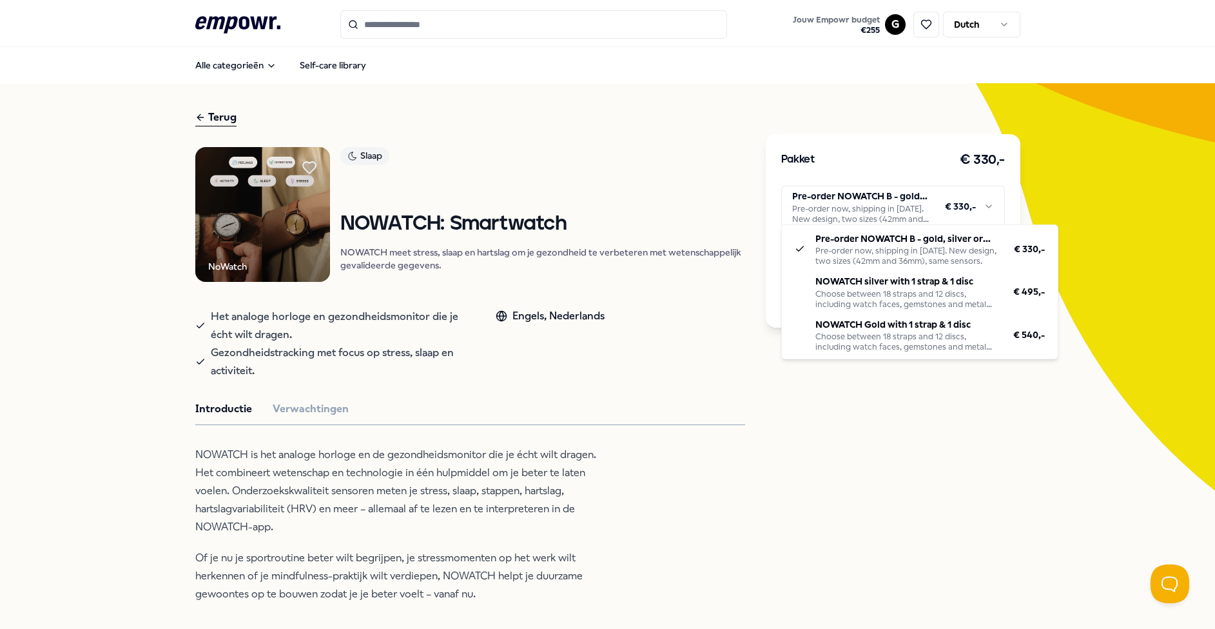
click at [853, 206] on html ".empowr-logo_svg__cls-1{fill:#03032f} Jouw Empowr budget € 255 G Dutch Alle cat…" at bounding box center [607, 314] width 1215 height 629
